Goal: Task Accomplishment & Management: Manage account settings

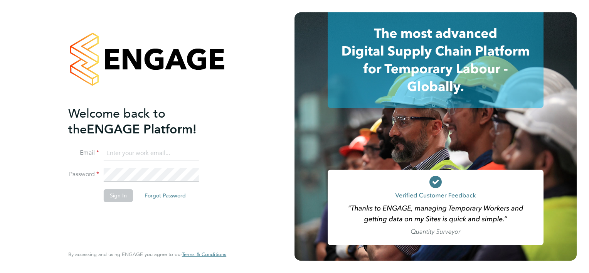
type input "[PERSON_NAME][EMAIL_ADDRESS][PERSON_NAME][DOMAIN_NAME]"
click at [123, 195] on button "Sign In" at bounding box center [118, 195] width 29 height 12
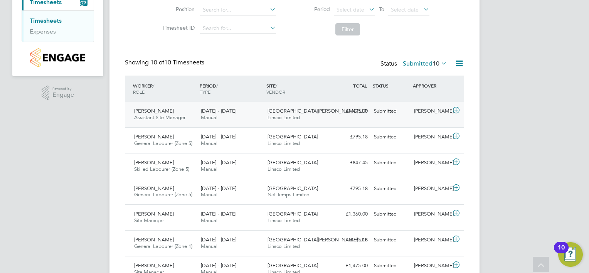
click at [318, 111] on span "[GEOGRAPHIC_DATA][PERSON_NAME] LLP" at bounding box center [317, 111] width 100 height 7
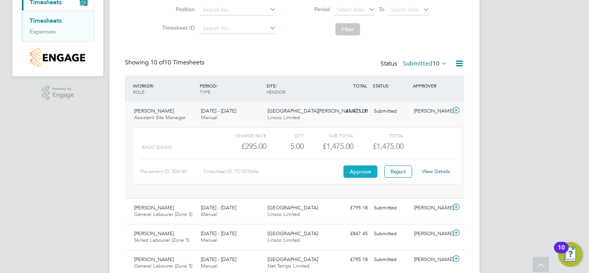
click at [352, 175] on button "Approve" at bounding box center [360, 171] width 34 height 12
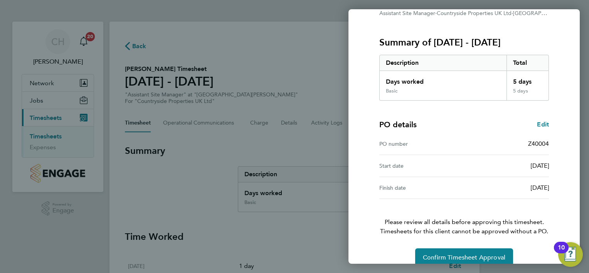
scroll to position [96, 0]
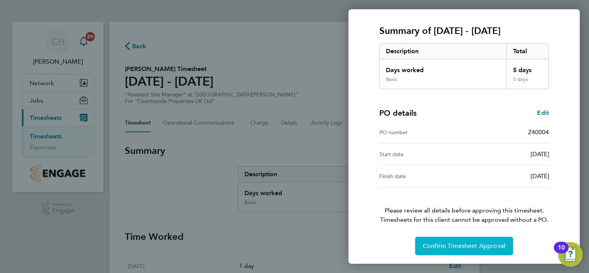
click at [456, 239] on button "Confirm Timesheet Approval" at bounding box center [464, 246] width 98 height 19
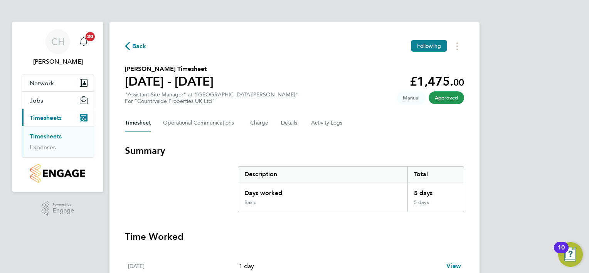
click at [137, 48] on span "Back" at bounding box center [139, 46] width 14 height 9
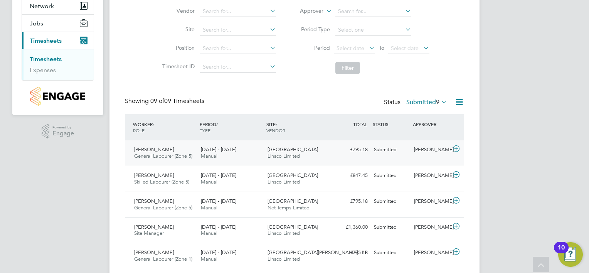
click at [304, 155] on div "Dracan Village Linsco Limited" at bounding box center [297, 152] width 67 height 19
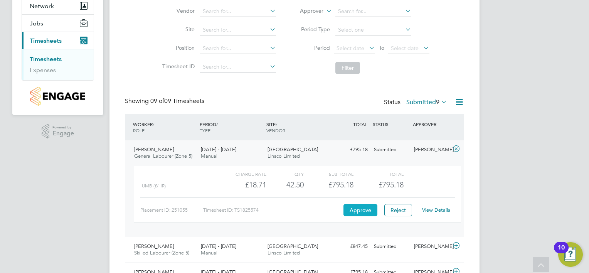
click at [367, 209] on button "Approve" at bounding box center [360, 210] width 34 height 12
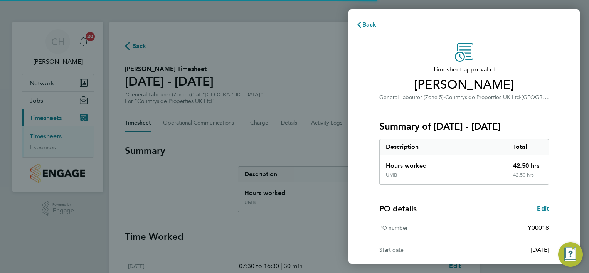
scroll to position [96, 0]
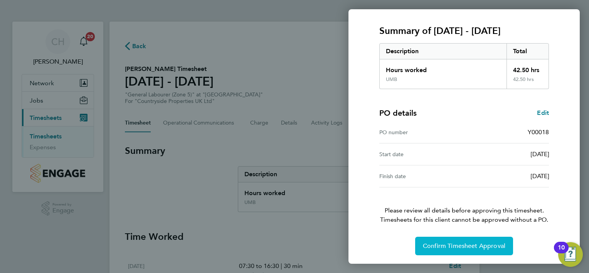
click at [439, 247] on span "Confirm Timesheet Approval" at bounding box center [464, 246] width 82 height 8
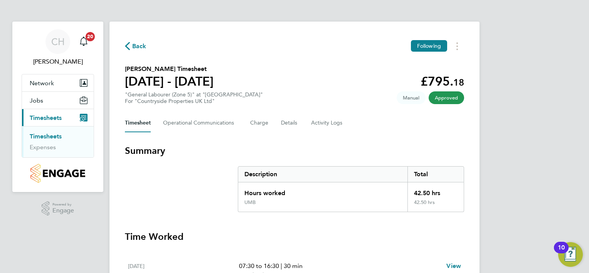
click at [139, 42] on button "Back" at bounding box center [136, 46] width 22 height 10
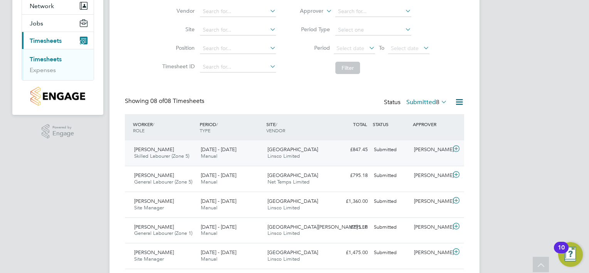
click at [298, 163] on div "Igor Mamontov Skilled Labourer (Zone 5) 15 - 21 Sep 2025 15 - 21 Sep 2025 Manua…" at bounding box center [294, 152] width 339 height 25
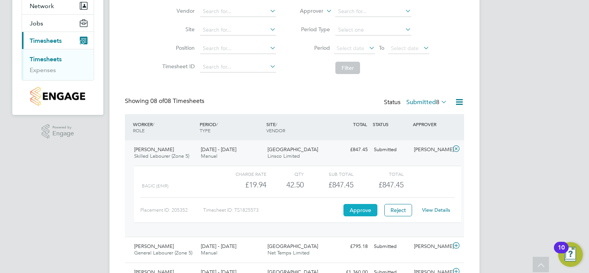
click at [363, 212] on button "Approve" at bounding box center [360, 210] width 34 height 12
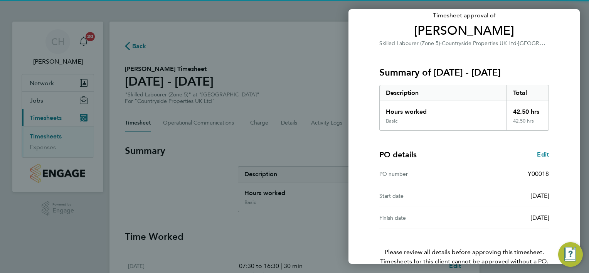
scroll to position [96, 0]
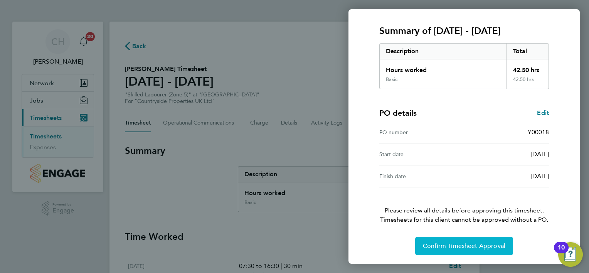
click at [448, 242] on span "Confirm Timesheet Approval" at bounding box center [464, 246] width 82 height 8
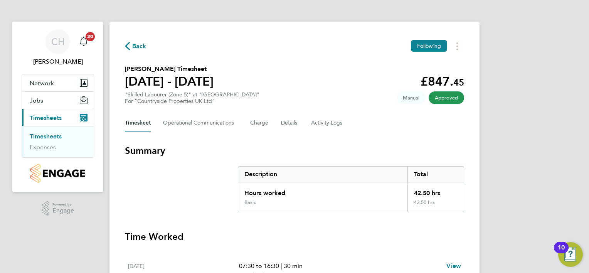
click at [136, 47] on span "Back" at bounding box center [139, 46] width 14 height 9
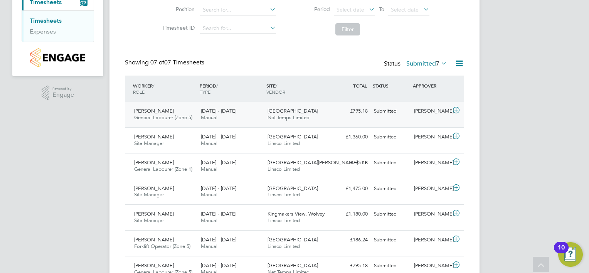
click at [201, 118] on span "Manual" at bounding box center [209, 117] width 17 height 7
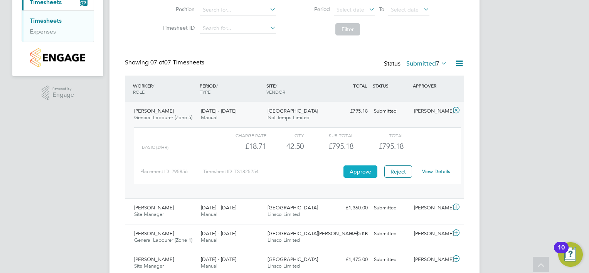
click at [360, 170] on button "Approve" at bounding box center [360, 171] width 34 height 12
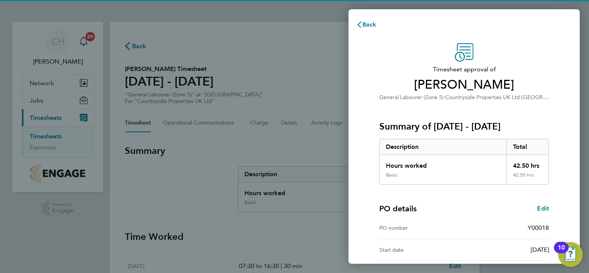
scroll to position [96, 0]
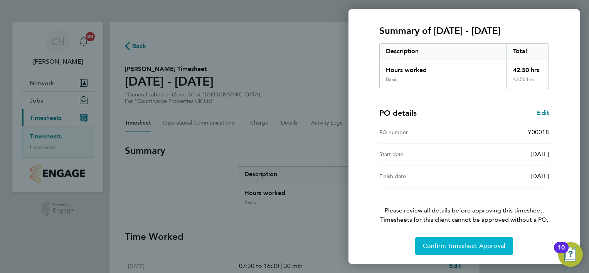
click at [459, 240] on button "Confirm Timesheet Approval" at bounding box center [464, 246] width 98 height 19
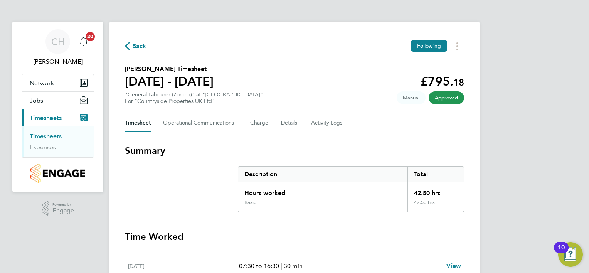
click at [135, 44] on span "Back" at bounding box center [139, 46] width 14 height 9
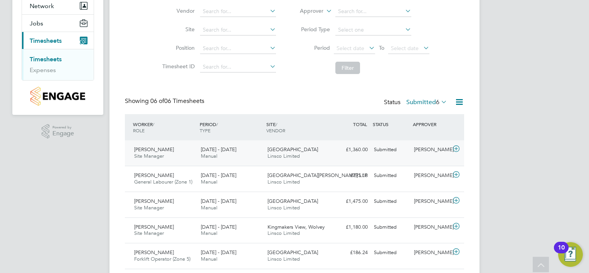
click at [261, 158] on div "15 - 21 Sep 2025 Manual" at bounding box center [231, 152] width 67 height 19
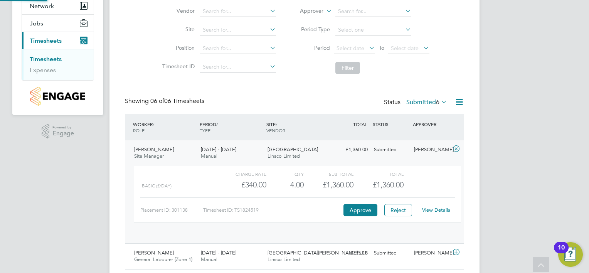
scroll to position [13, 75]
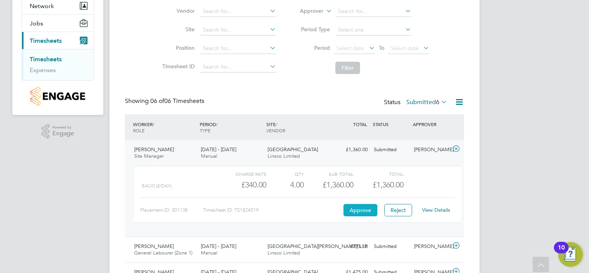
click at [350, 208] on button "Approve" at bounding box center [360, 210] width 34 height 12
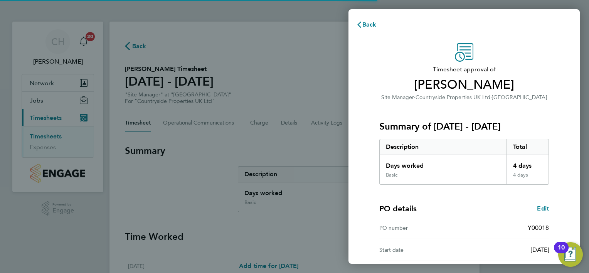
scroll to position [96, 0]
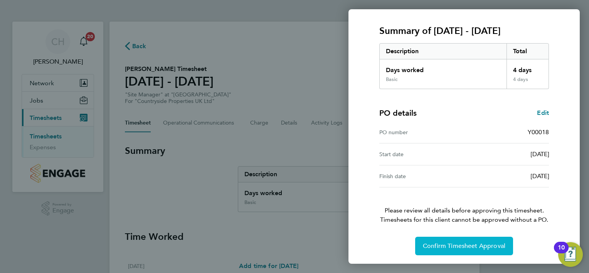
click at [458, 248] on span "Confirm Timesheet Approval" at bounding box center [464, 246] width 82 height 8
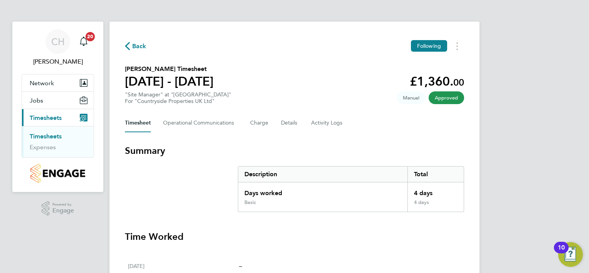
click at [135, 45] on span "Back" at bounding box center [139, 46] width 14 height 9
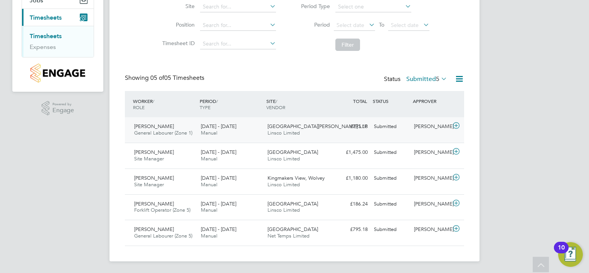
click at [275, 131] on span "Linsco Limited" at bounding box center [283, 133] width 32 height 7
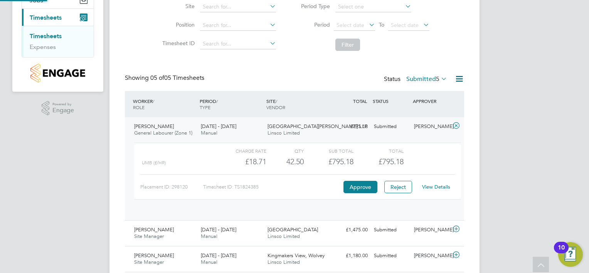
scroll to position [13, 75]
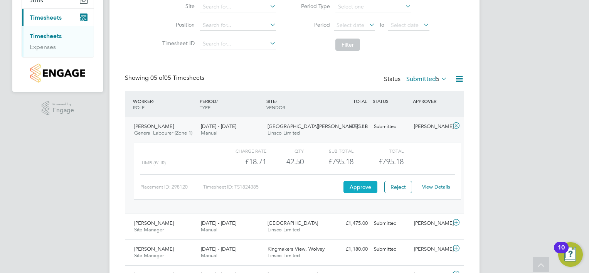
click at [353, 185] on button "Approve" at bounding box center [360, 187] width 34 height 12
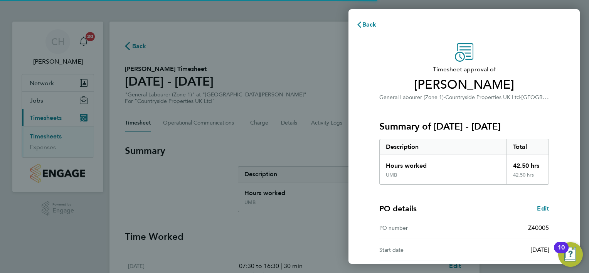
scroll to position [96, 0]
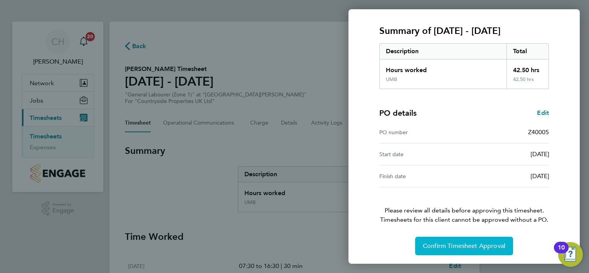
click at [439, 244] on span "Confirm Timesheet Approval" at bounding box center [464, 246] width 82 height 8
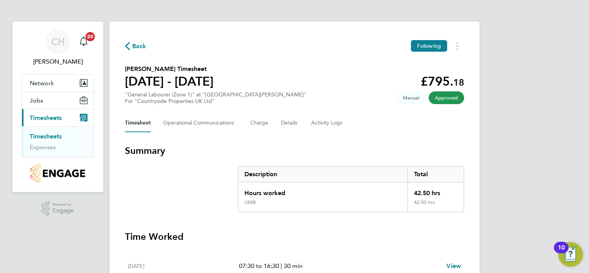
click at [130, 46] on span "Back" at bounding box center [136, 45] width 22 height 7
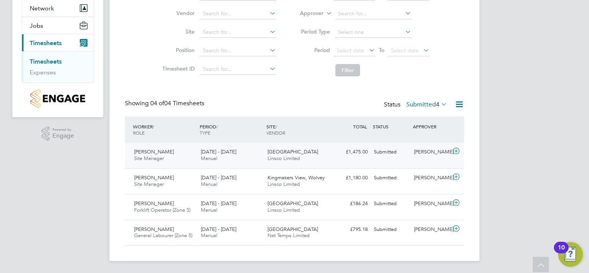
click at [224, 160] on div "15 - 21 Sep 2025 Manual" at bounding box center [231, 155] width 67 height 19
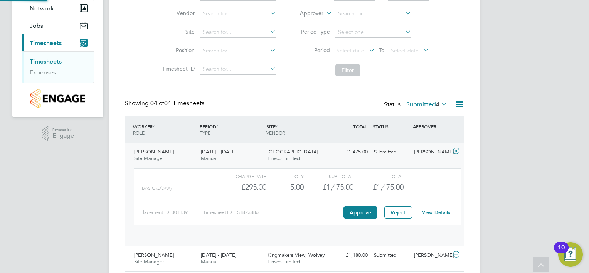
scroll to position [13, 75]
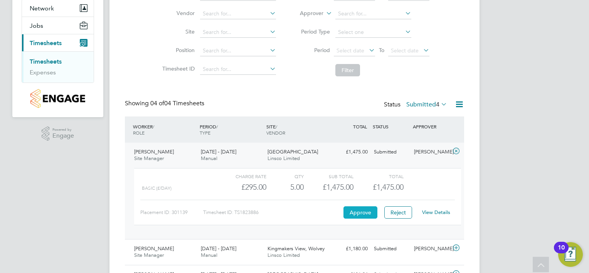
click at [366, 207] on button "Approve" at bounding box center [360, 212] width 34 height 12
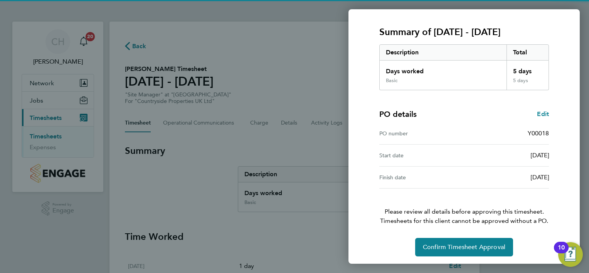
scroll to position [96, 0]
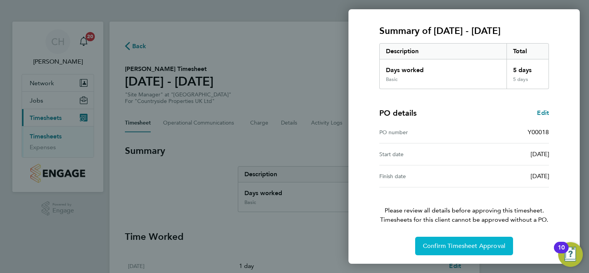
click at [431, 238] on button "Confirm Timesheet Approval" at bounding box center [464, 246] width 98 height 19
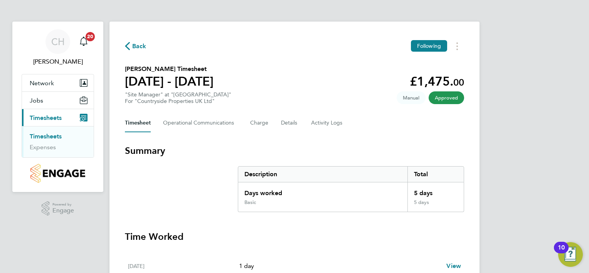
click at [133, 46] on span "Back" at bounding box center [139, 46] width 14 height 9
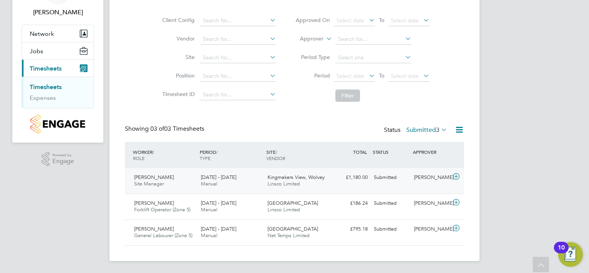
click at [340, 184] on div "[PERSON_NAME] Site Manager [DATE] - [DATE] [DATE] - [DATE] Manual Kingmakers Vi…" at bounding box center [294, 180] width 339 height 25
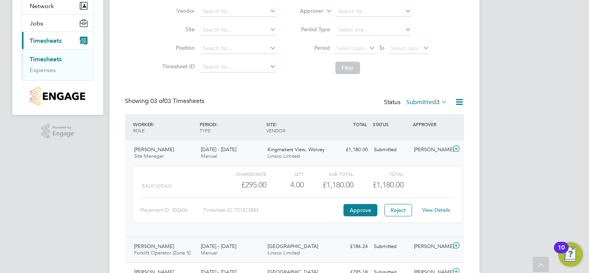
scroll to position [88, 0]
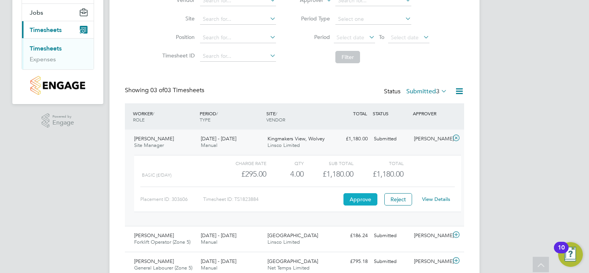
click at [360, 205] on button "Approve" at bounding box center [360, 199] width 34 height 12
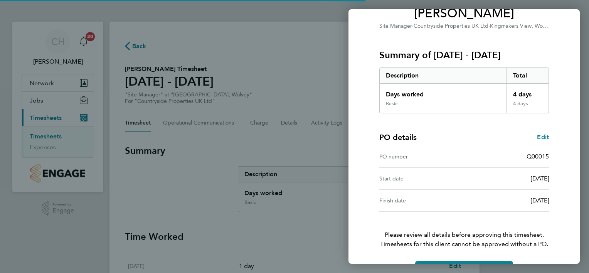
scroll to position [96, 0]
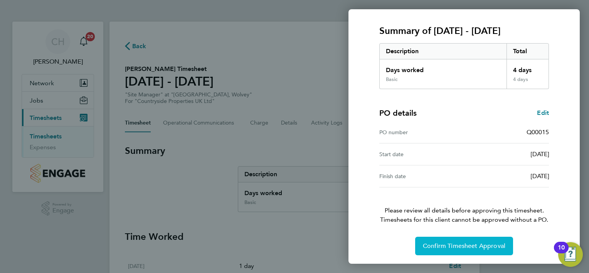
click at [479, 247] on span "Confirm Timesheet Approval" at bounding box center [464, 246] width 82 height 8
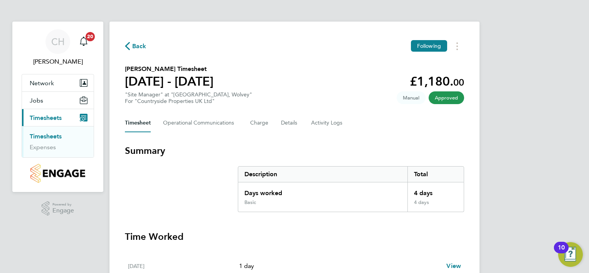
click at [139, 43] on span "Back" at bounding box center [139, 46] width 14 height 9
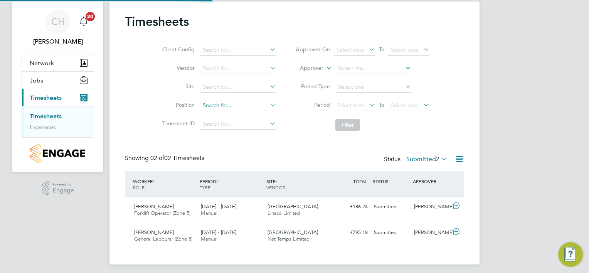
scroll to position [23, 0]
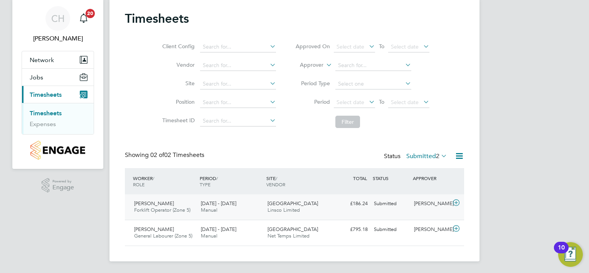
click at [372, 208] on div "Submitted" at bounding box center [391, 203] width 40 height 13
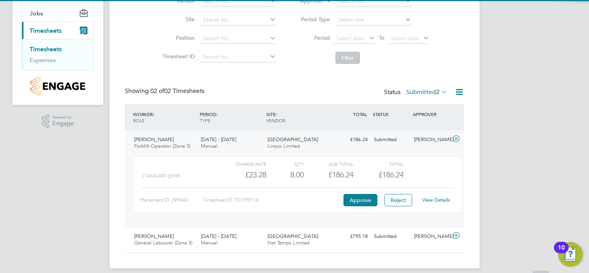
scroll to position [94, 0]
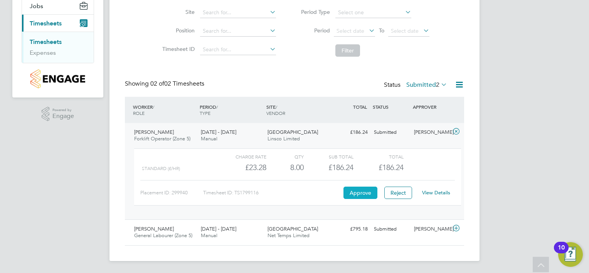
click at [367, 195] on button "Approve" at bounding box center [360, 193] width 34 height 12
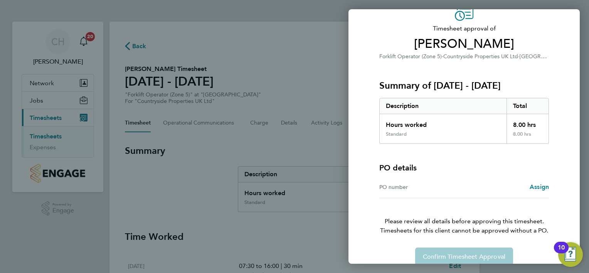
scroll to position [52, 0]
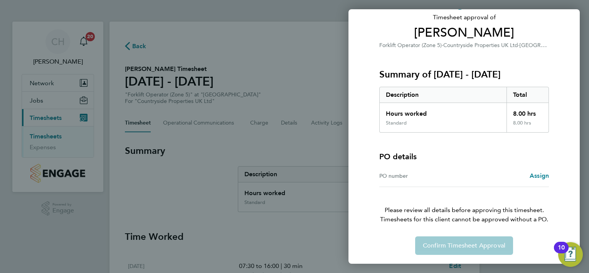
click at [242, 146] on div "Back Timesheet approval of [PERSON_NAME] Forklift Operator (Zone 5) · Countrysi…" at bounding box center [294, 136] width 589 height 273
click at [274, 40] on div "Back Timesheet approval of [PERSON_NAME] Forklift Operator (Zone 5) · Countrysi…" at bounding box center [294, 136] width 589 height 273
click at [187, 219] on div "Back Timesheet approval of [PERSON_NAME] Forklift Operator (Zone 5) · Countrysi…" at bounding box center [294, 136] width 589 height 273
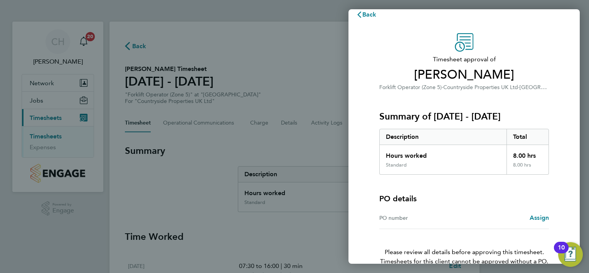
scroll to position [0, 0]
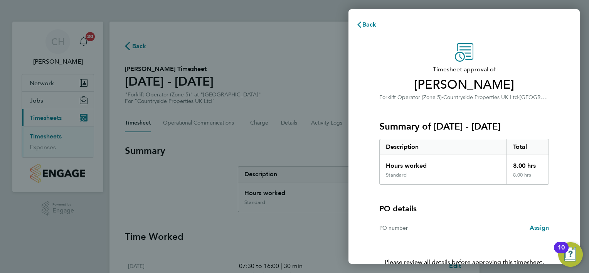
click at [365, 15] on div "Back Timesheet approval of [PERSON_NAME] Forklift Operator (Zone 5) · Countrysi…" at bounding box center [463, 136] width 231 height 254
click at [367, 25] on span "Back" at bounding box center [369, 24] width 14 height 7
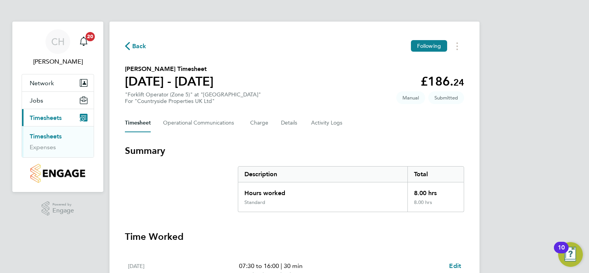
click at [134, 47] on span "Back" at bounding box center [139, 46] width 14 height 9
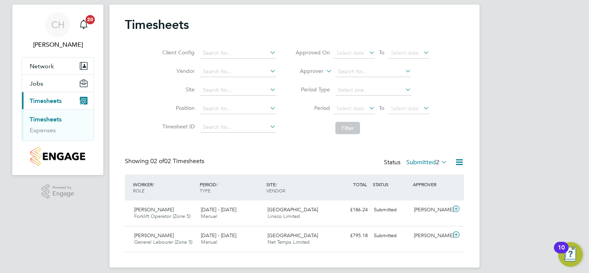
scroll to position [23, 0]
